Goal: Information Seeking & Learning: Learn about a topic

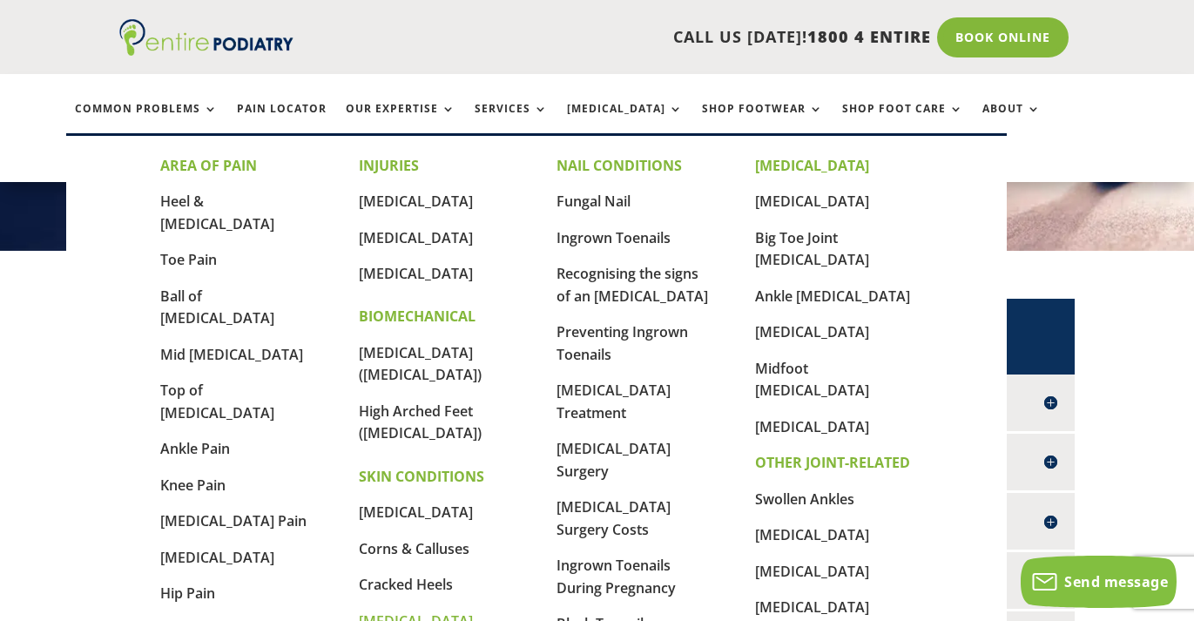
click at [379, 611] on link "[MEDICAL_DATA]" at bounding box center [416, 620] width 114 height 19
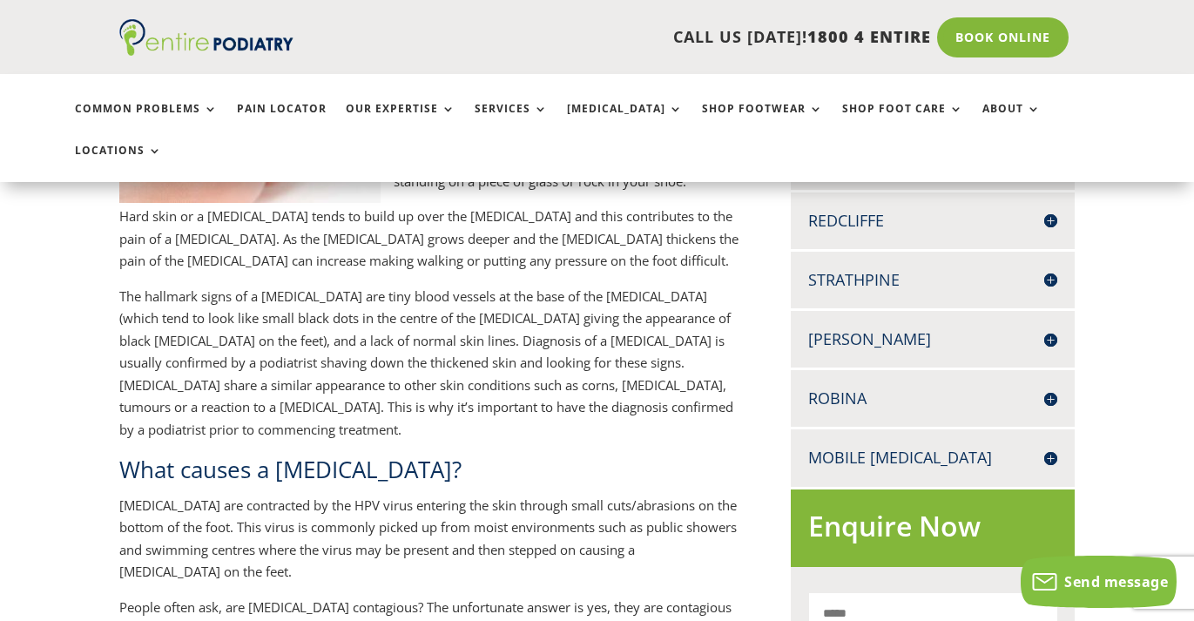
scroll to position [716, 0]
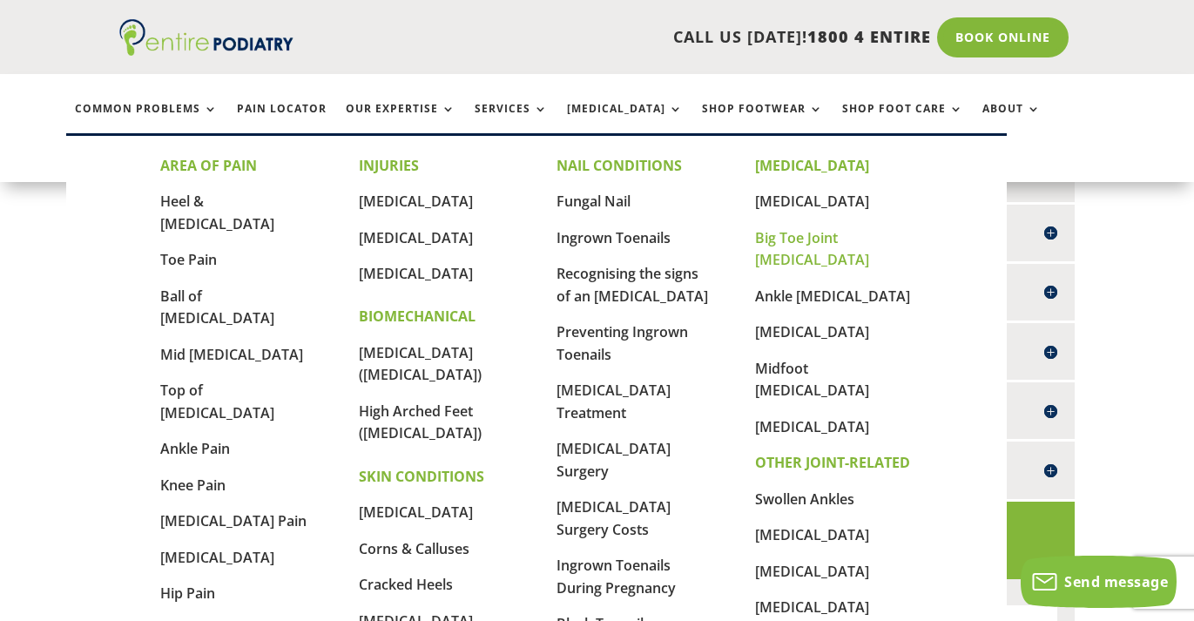
click at [820, 242] on link "Big Toe Joint [MEDICAL_DATA]" at bounding box center [812, 249] width 114 height 42
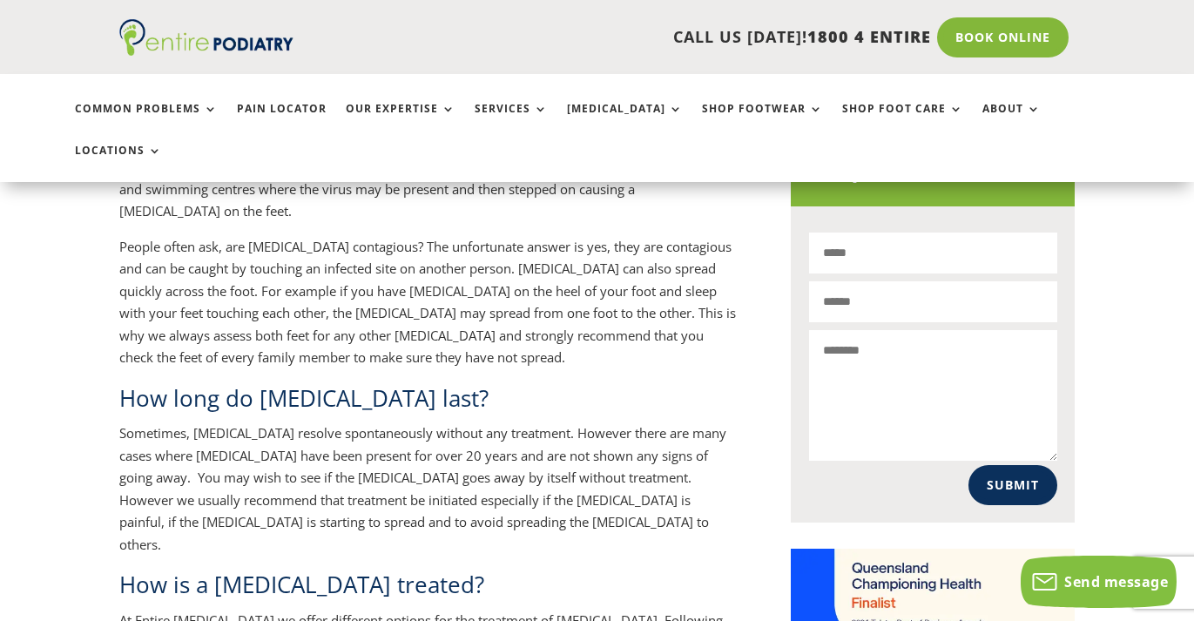
scroll to position [1204, 0]
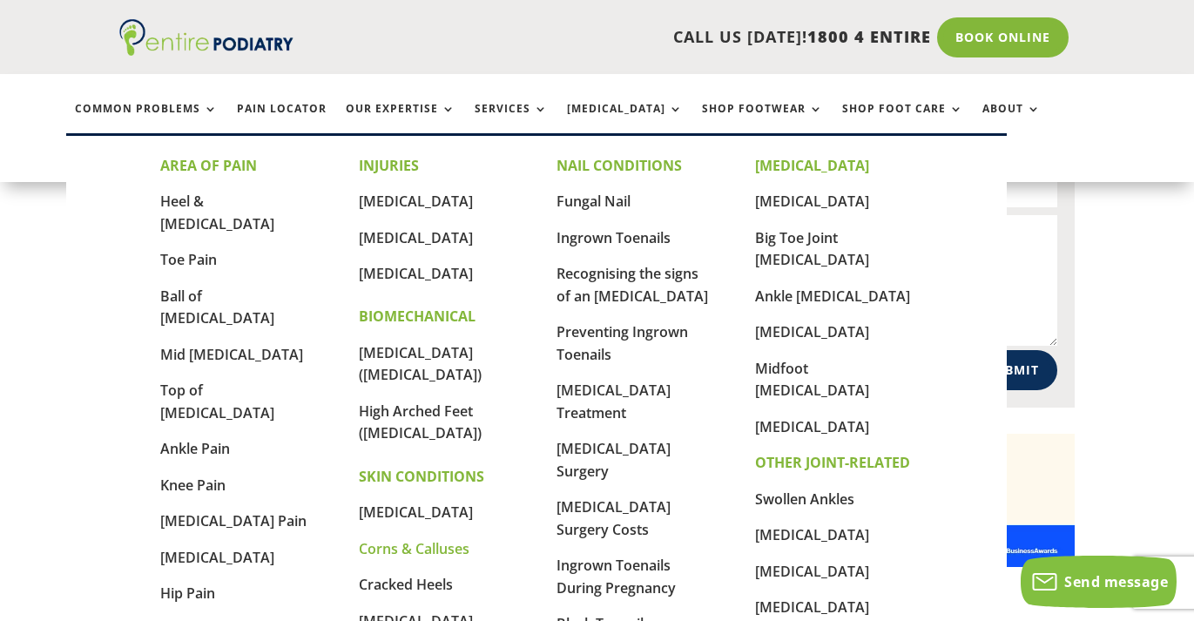
click at [406, 539] on link "Corns & Calluses" at bounding box center [414, 548] width 111 height 19
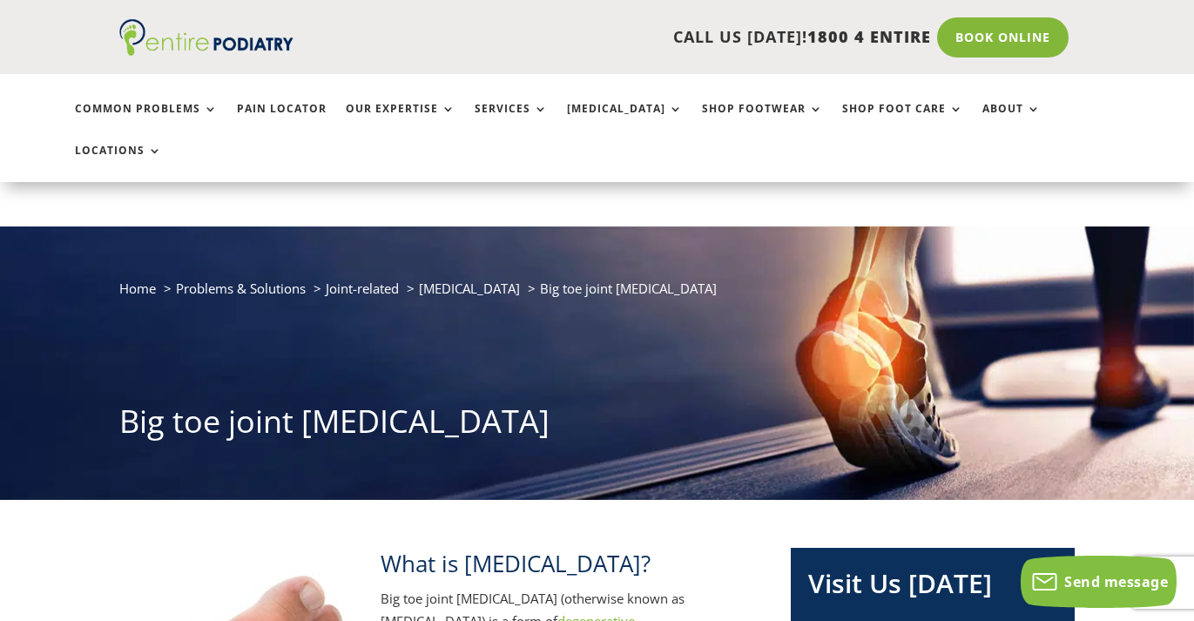
scroll to position [207, 0]
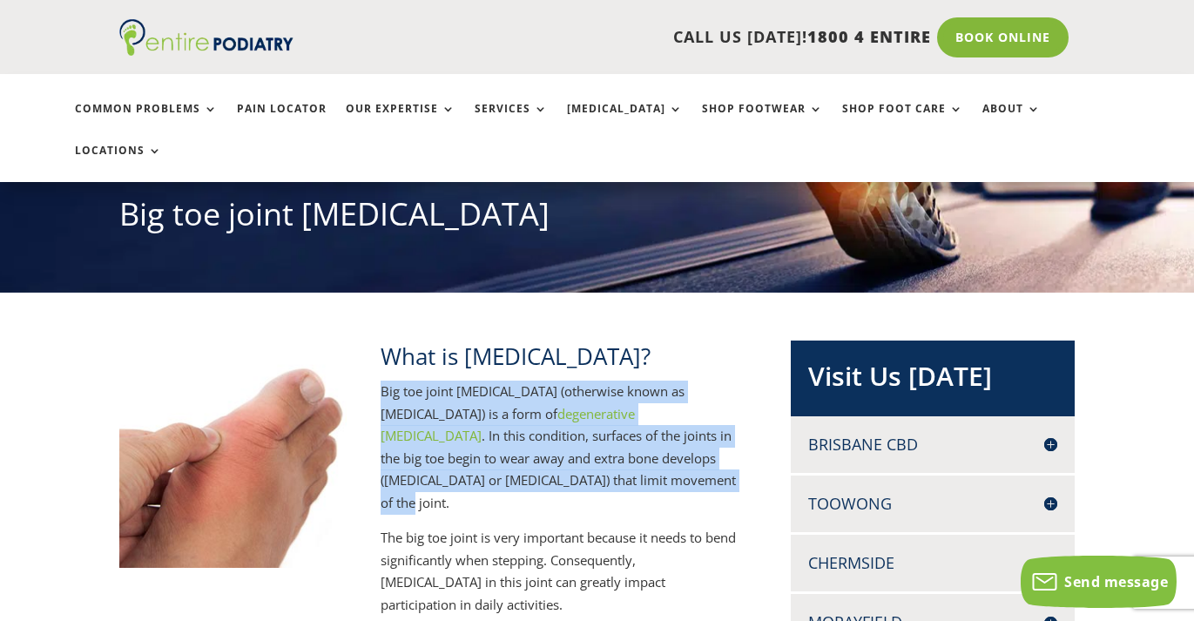
drag, startPoint x: 381, startPoint y: 352, endPoint x: 522, endPoint y: 447, distance: 170.1
click at [522, 447] on p "Big toe joint arthritis (otherwise known as Hallux Rigidus) is a form of degene…" at bounding box center [560, 454] width 358 height 146
copy p "Big toe joint arthritis (otherwise known as Hallux Rigidus) is a form of degene…"
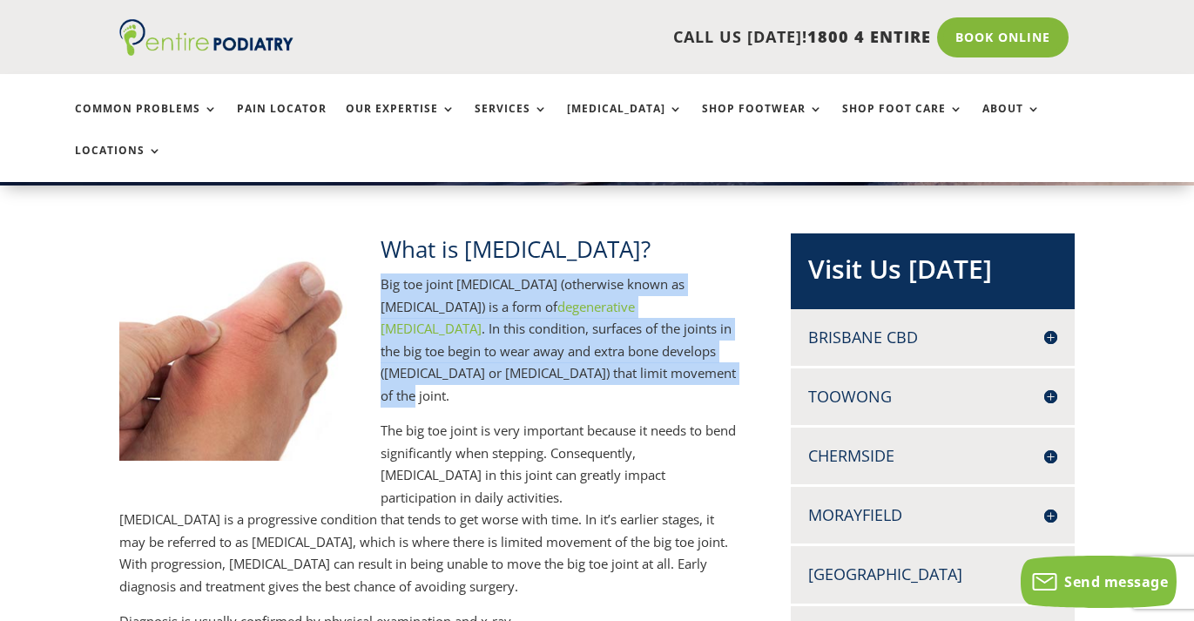
scroll to position [314, 0]
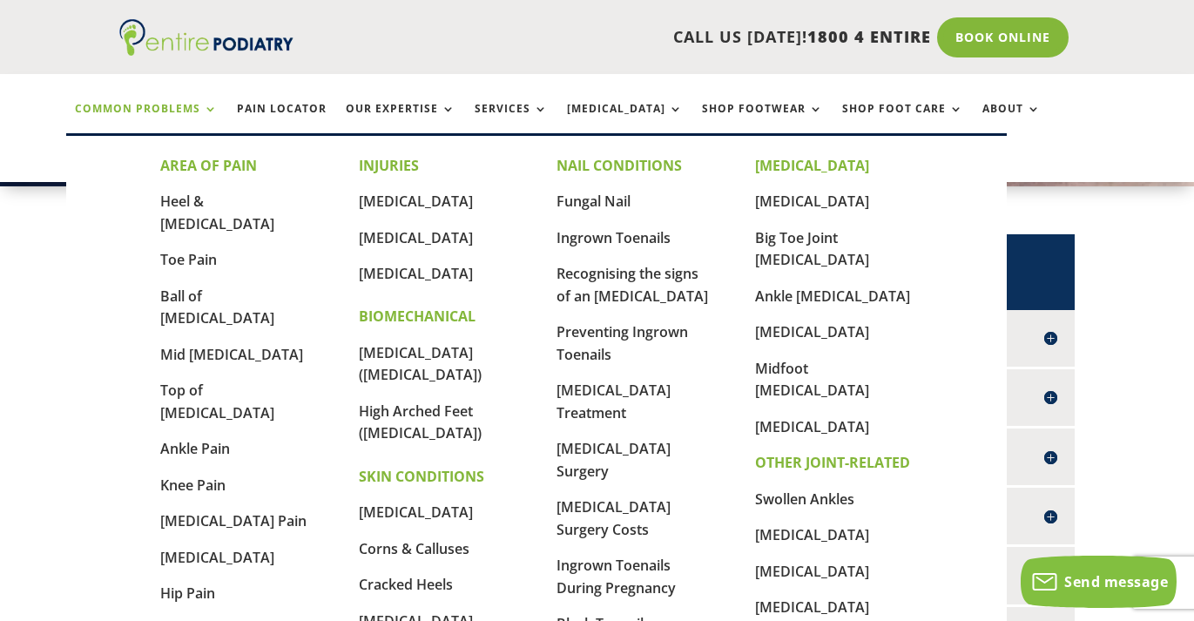
click at [213, 110] on link "Common Problems" at bounding box center [146, 121] width 143 height 37
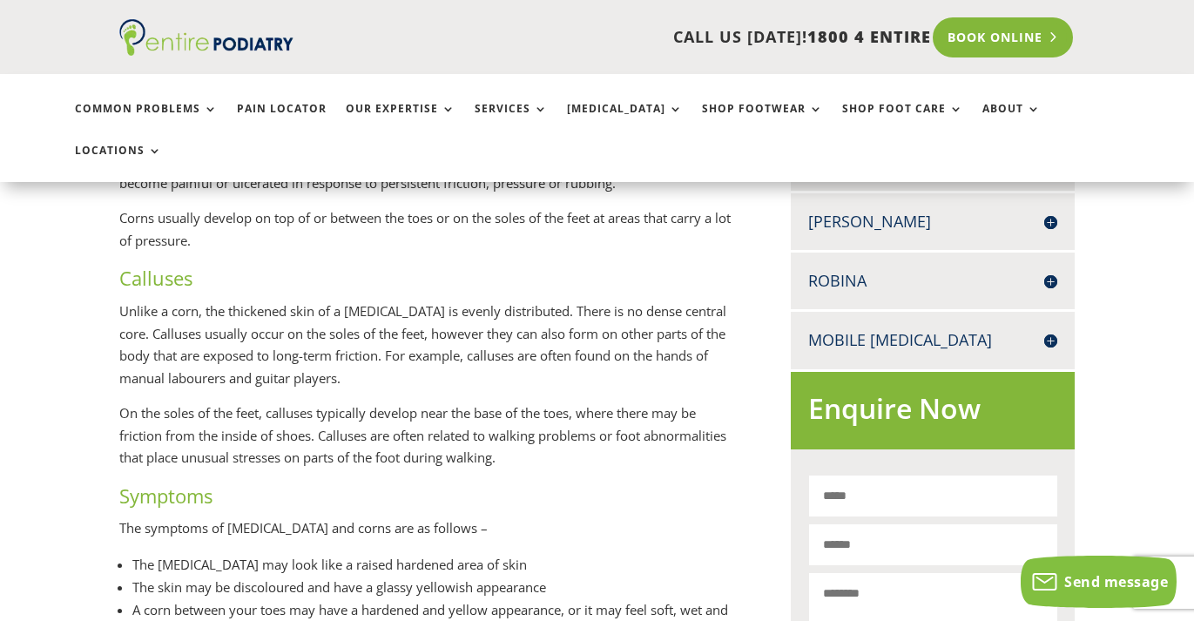
scroll to position [802, 0]
